Goal: Navigation & Orientation: Find specific page/section

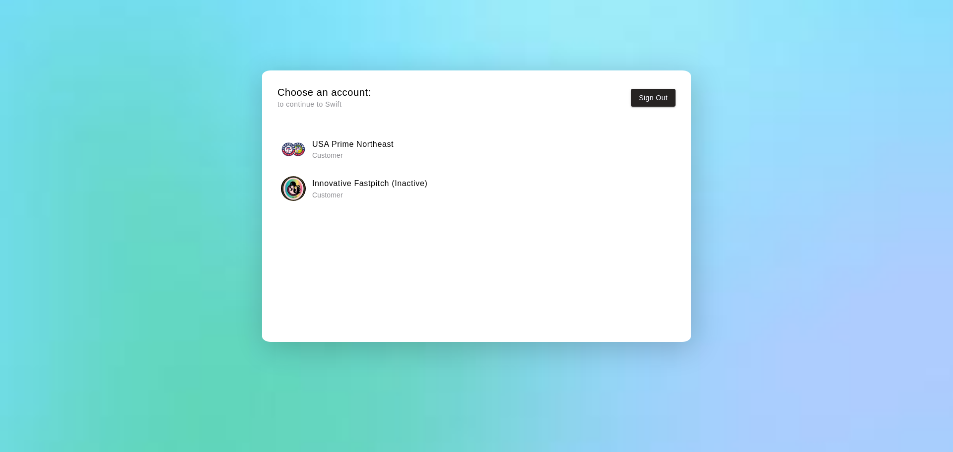
click at [387, 151] on p "Customer" at bounding box center [352, 155] width 81 height 10
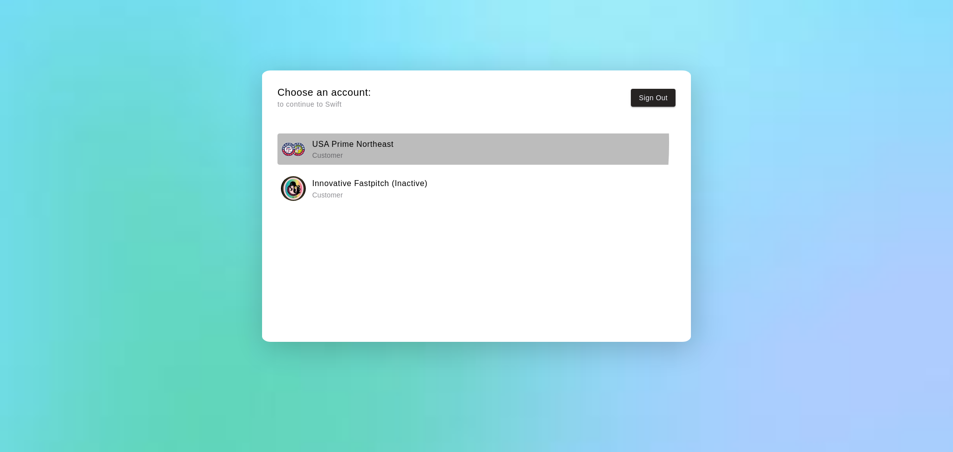
click at [340, 143] on h6 "USA Prime Northeast" at bounding box center [352, 144] width 81 height 13
